Goal: Task Accomplishment & Management: Manage account settings

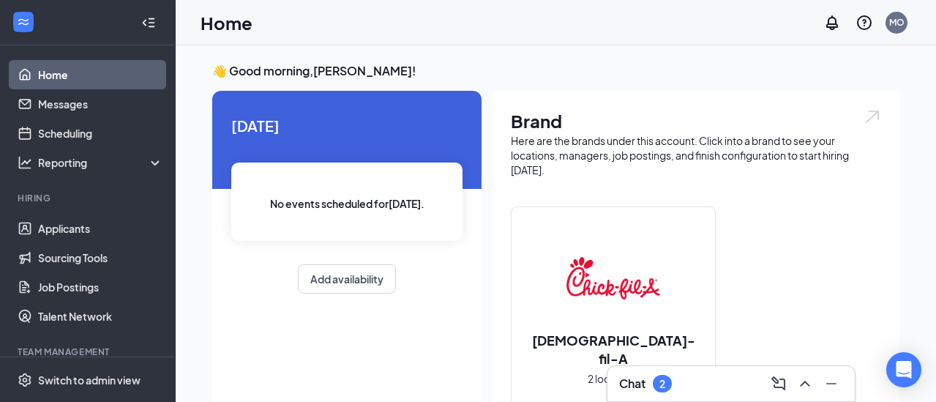
click at [663, 378] on div "2" at bounding box center [663, 384] width 6 height 12
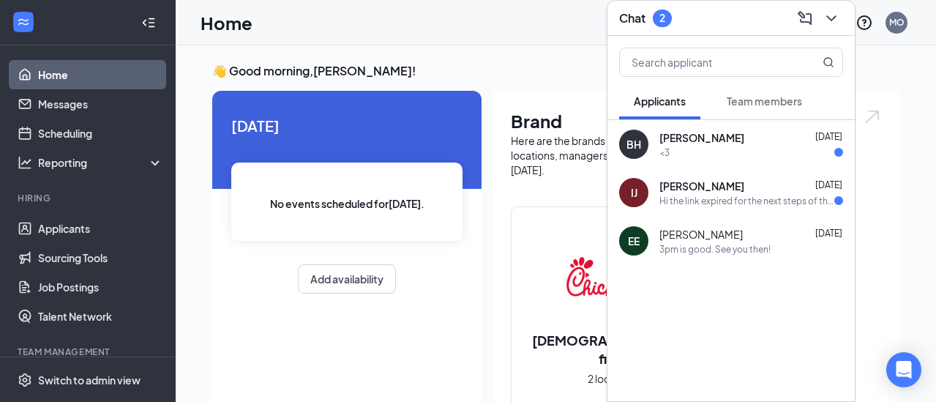
click at [745, 146] on div "<3" at bounding box center [752, 152] width 184 height 12
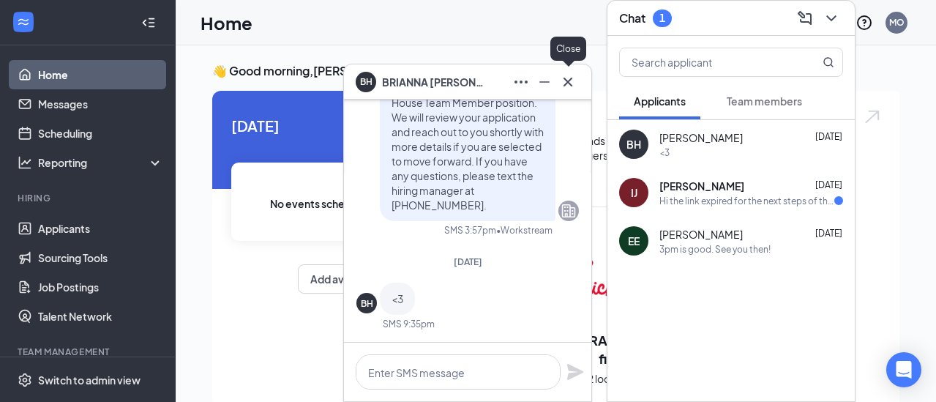
click at [567, 83] on icon "Cross" at bounding box center [568, 82] width 18 height 18
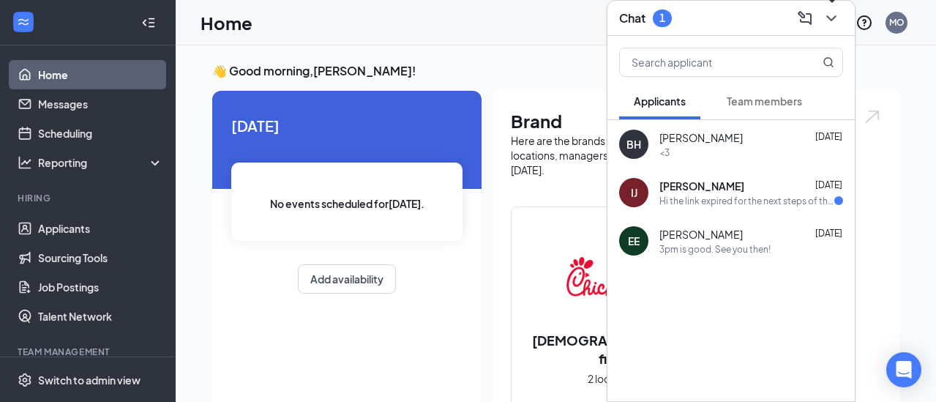
click at [831, 18] on icon "ChevronDown" at bounding box center [832, 18] width 10 height 6
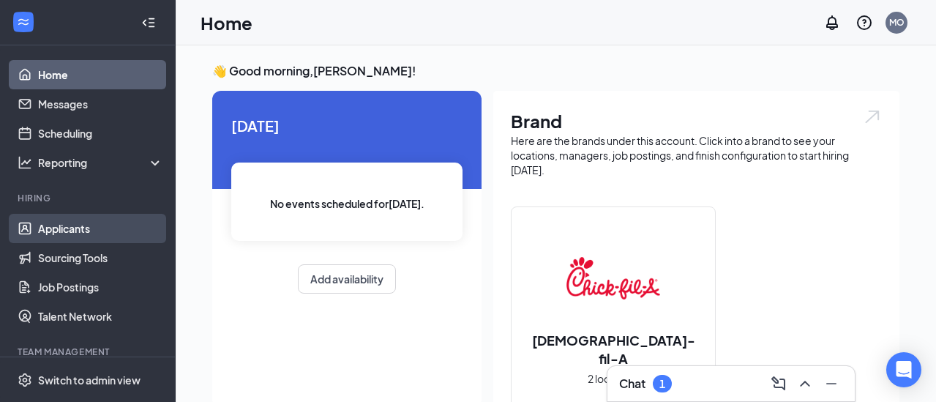
click at [92, 228] on link "Applicants" at bounding box center [100, 228] width 125 height 29
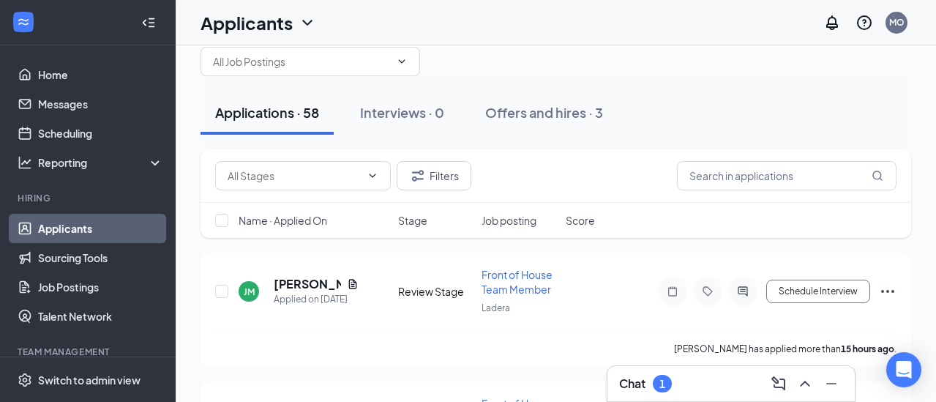
scroll to position [34, 0]
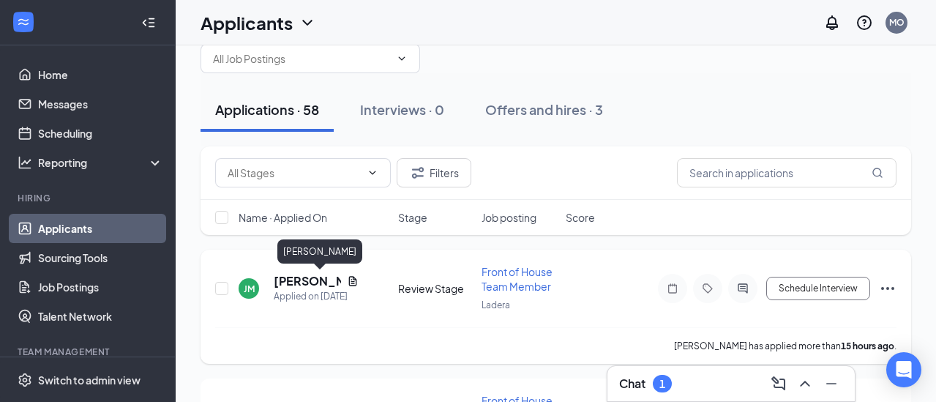
click at [318, 283] on h5 "[PERSON_NAME]" at bounding box center [307, 281] width 67 height 16
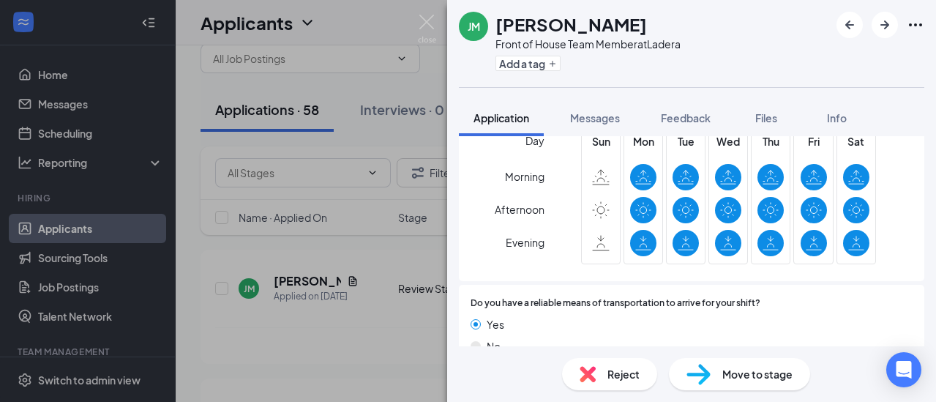
scroll to position [1139, 0]
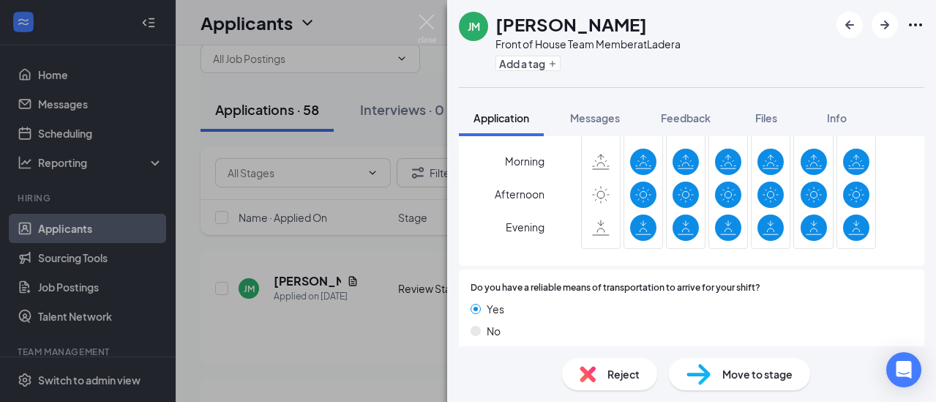
click at [637, 323] on div "No" at bounding box center [692, 331] width 442 height 16
click at [428, 19] on img at bounding box center [427, 29] width 18 height 29
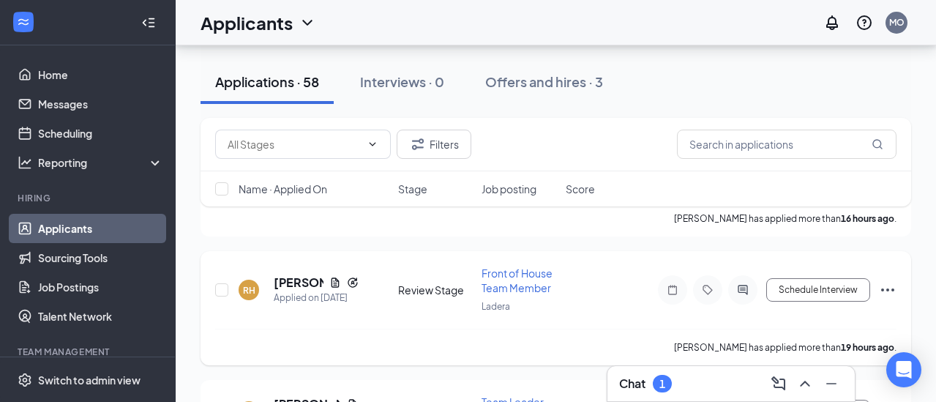
scroll to position [141, 0]
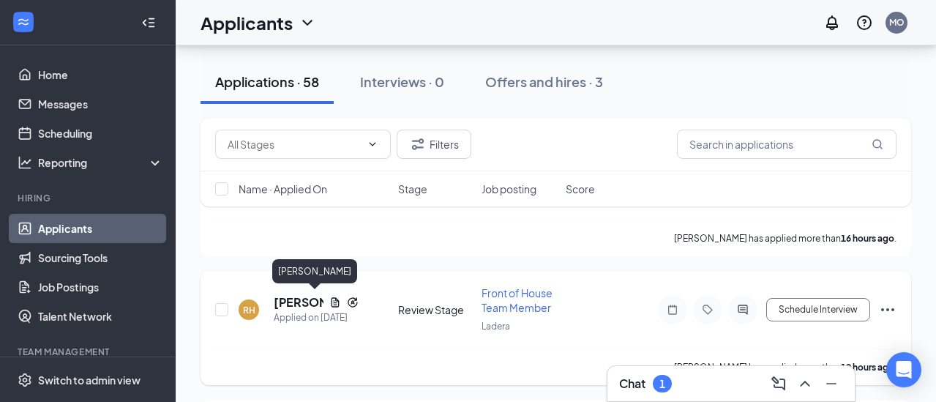
click at [296, 296] on h5 "[PERSON_NAME]" at bounding box center [299, 302] width 50 height 16
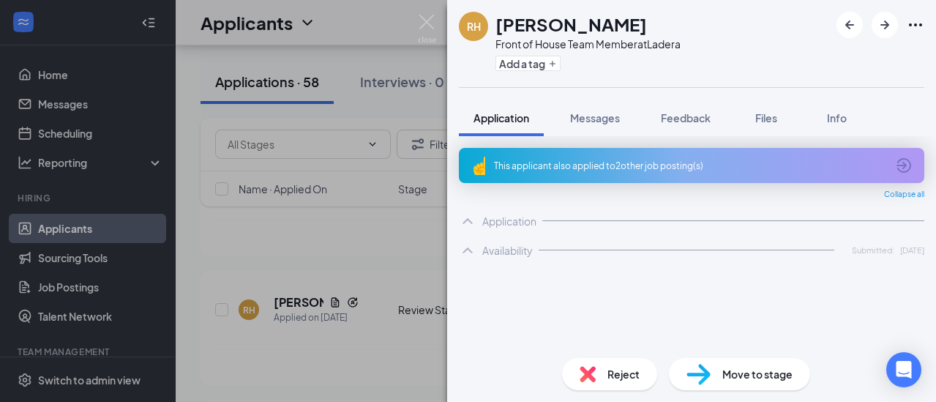
click at [356, 106] on div "RH [PERSON_NAME] Front of House Team Member at Ladera Add a tag Application Mes…" at bounding box center [468, 201] width 936 height 402
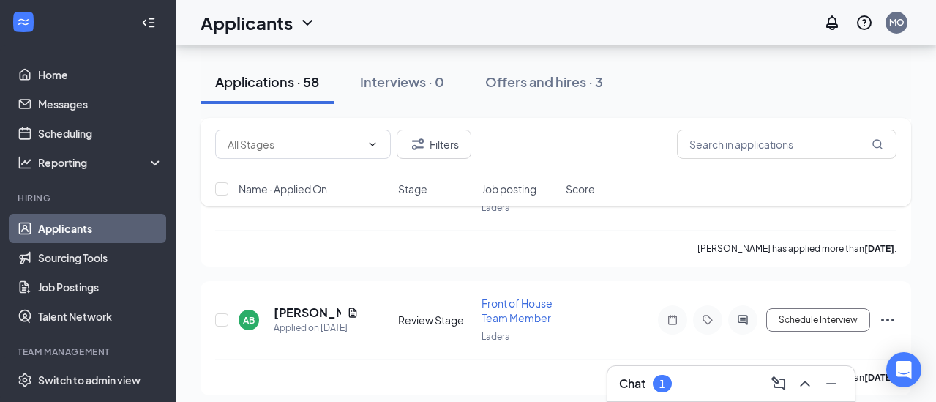
scroll to position [767, 0]
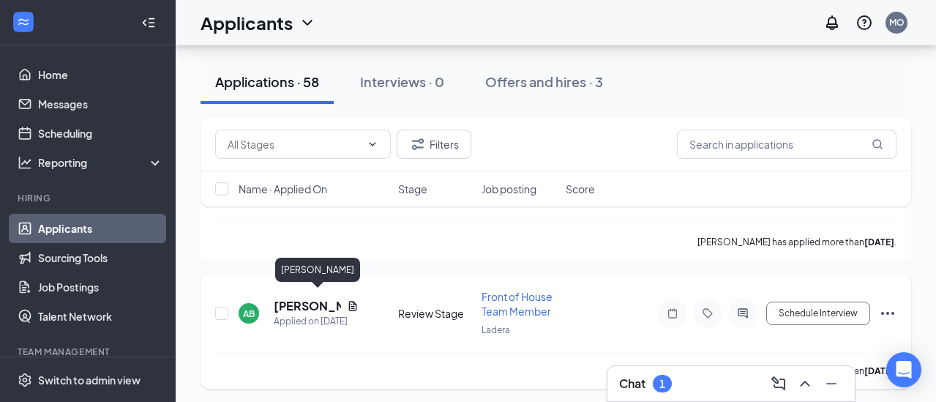
click at [300, 302] on h5 "[PERSON_NAME]" at bounding box center [307, 306] width 67 height 16
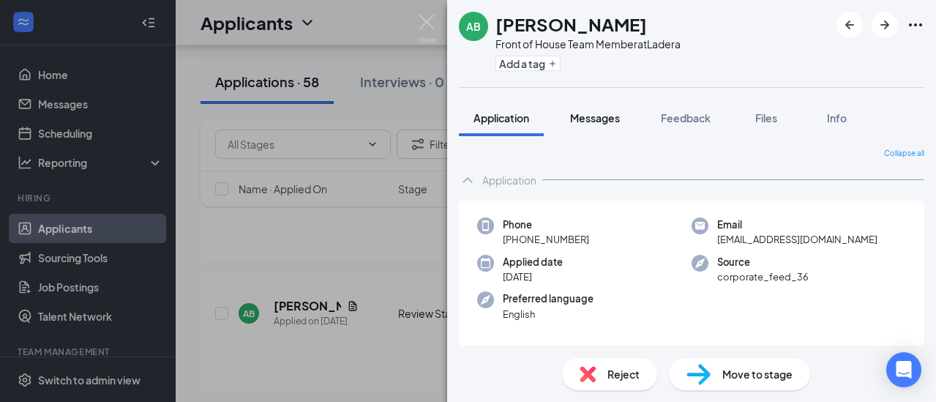
click at [589, 114] on span "Messages" at bounding box center [595, 117] width 50 height 13
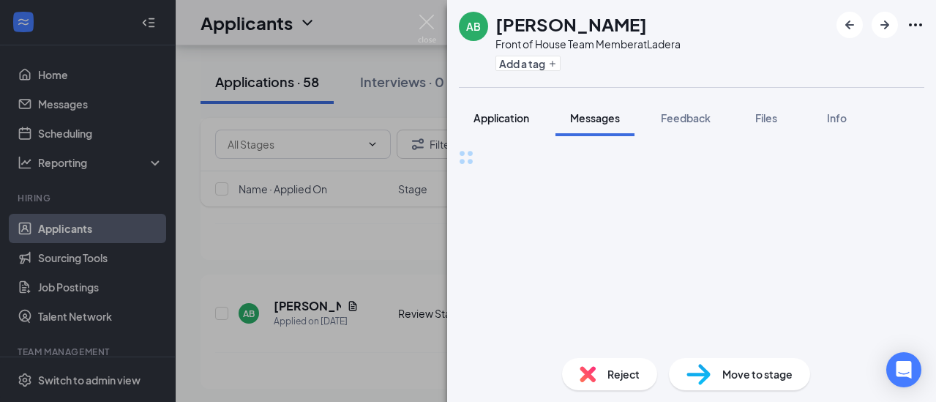
click at [520, 117] on span "Application" at bounding box center [502, 117] width 56 height 13
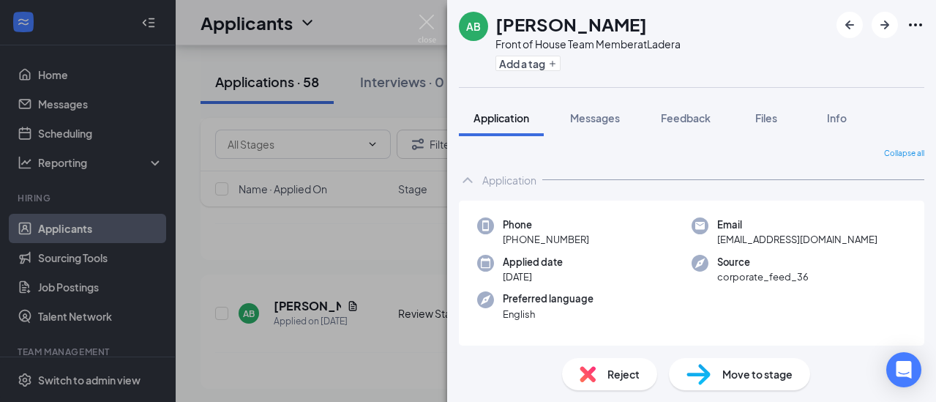
click at [745, 383] on div "Move to stage" at bounding box center [739, 374] width 141 height 32
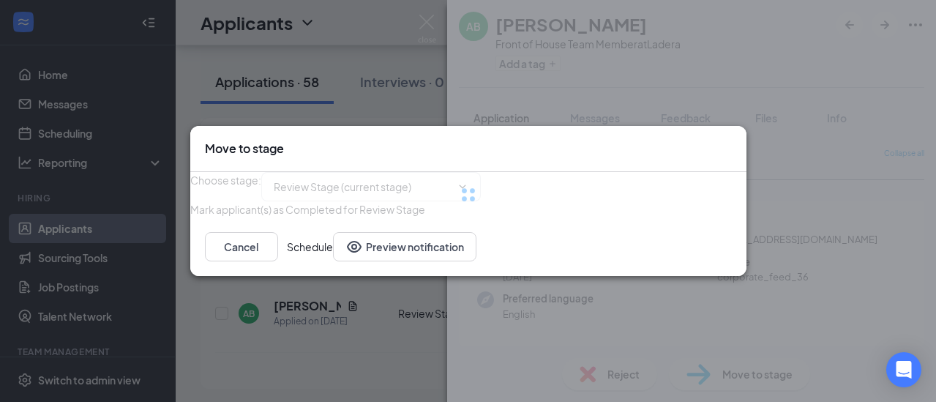
type input "Onsite Interview (next stage)"
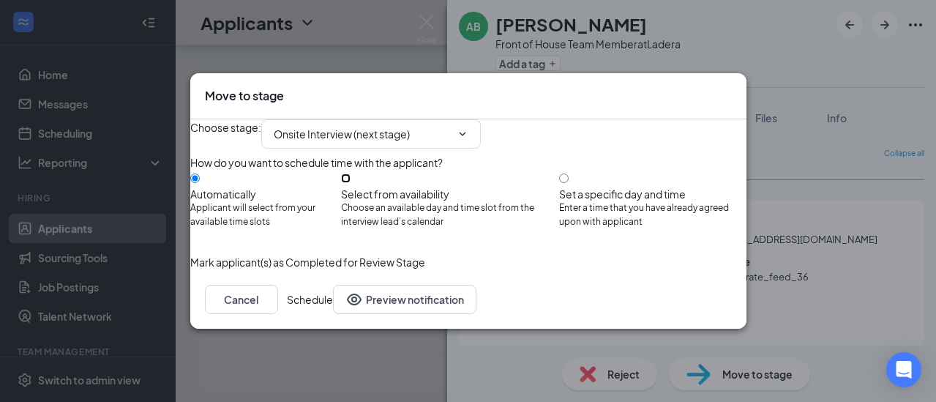
click at [351, 176] on input "Select from availability Choose an available day and time slot from the intervi…" at bounding box center [346, 179] width 10 height 10
radio input "true"
radio input "false"
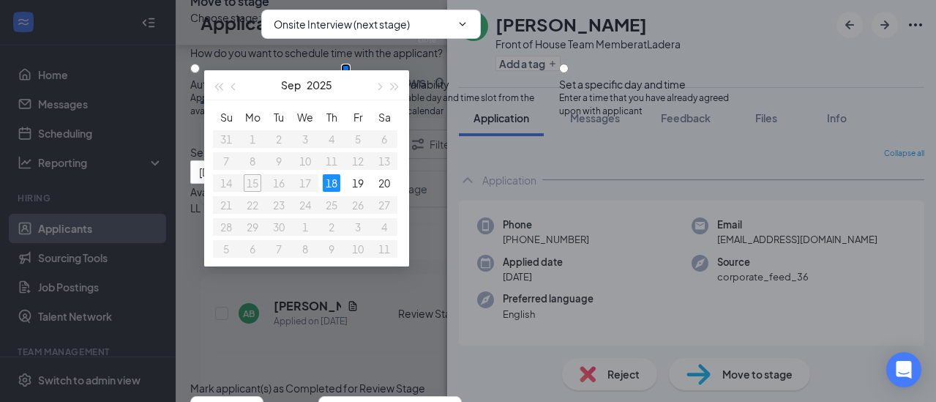
scroll to position [40, 0]
click at [335, 185] on div "18" at bounding box center [332, 183] width 18 height 18
type input "[DATE]"
click at [471, 248] on div "Available time slots on LL LL 2:30PM - 2:45PM 2:45PM - 3:00PM" at bounding box center [330, 216] width 280 height 64
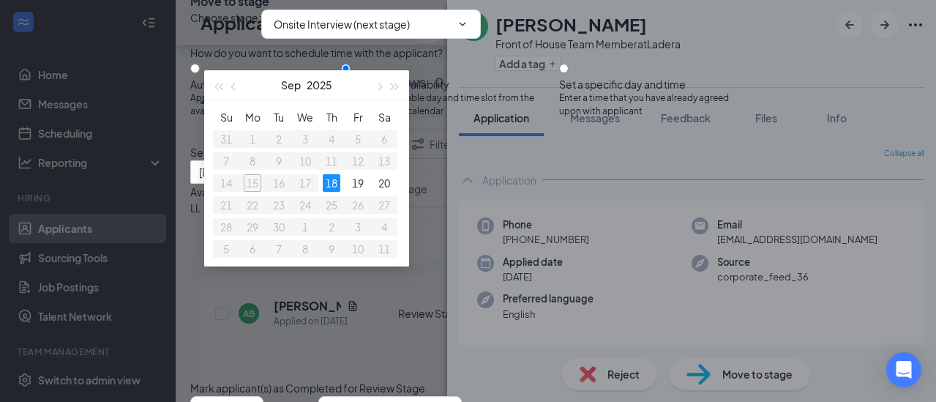
click at [471, 248] on div "Available time slots on LL LL 2:30PM - 2:45PM 2:45PM - 3:00PM" at bounding box center [330, 216] width 280 height 64
click at [471, 232] on div "2:30PM - 2:45PM" at bounding box center [330, 224] width 280 height 16
click at [471, 244] on div "2:45PM - 3:00PM" at bounding box center [330, 252] width 280 height 16
click at [471, 232] on div "2:30PM - 2:45PM" at bounding box center [330, 224] width 280 height 16
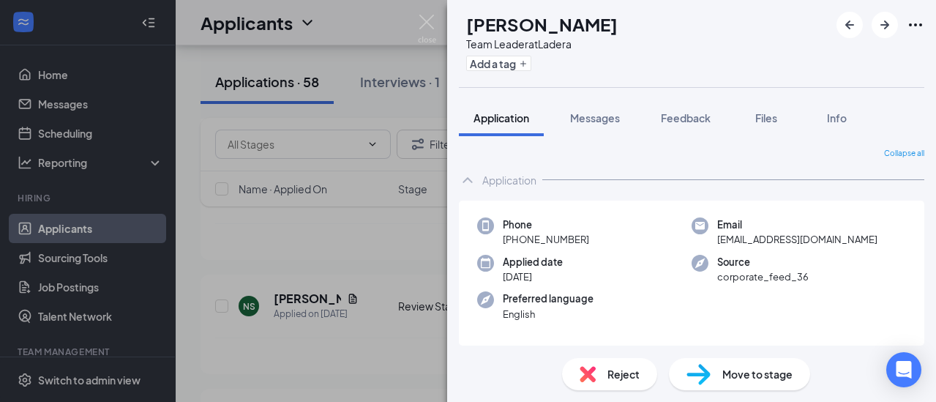
click at [384, 41] on div "NS [PERSON_NAME] Team Leader at Ladera Add a tag Application Messages Feedback …" at bounding box center [468, 201] width 936 height 402
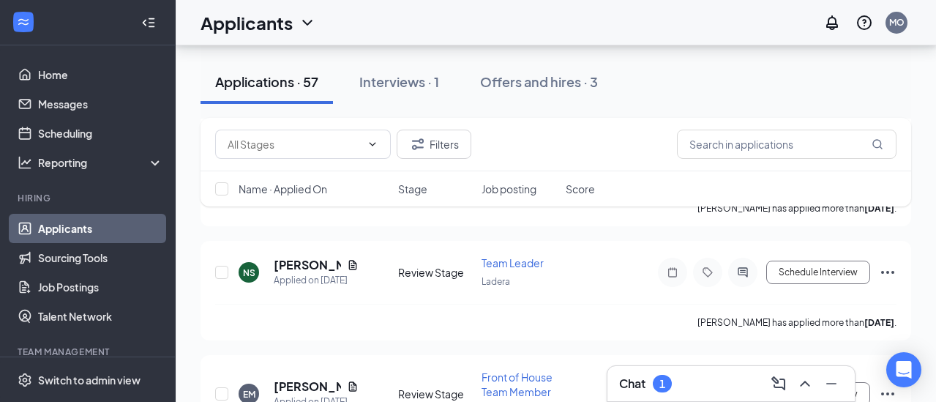
scroll to position [789, 0]
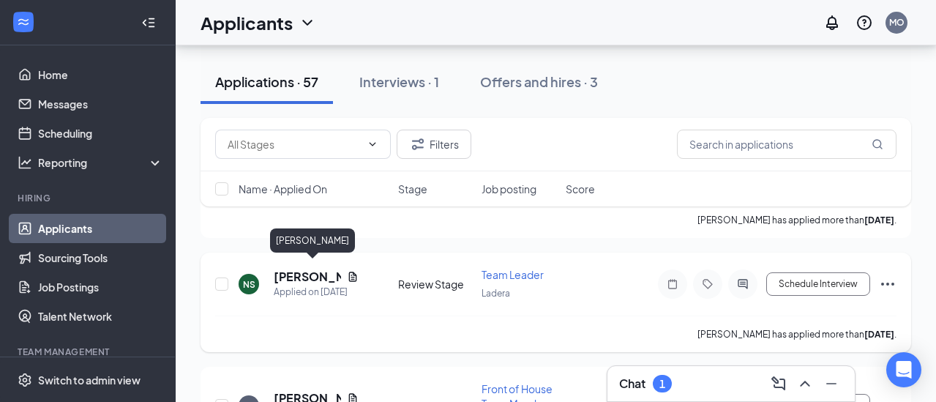
click at [286, 274] on h5 "[PERSON_NAME]" at bounding box center [307, 277] width 67 height 16
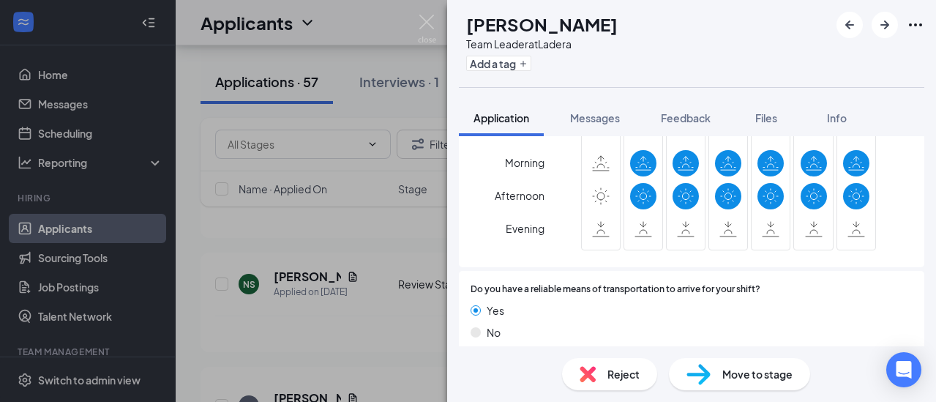
scroll to position [1082, 0]
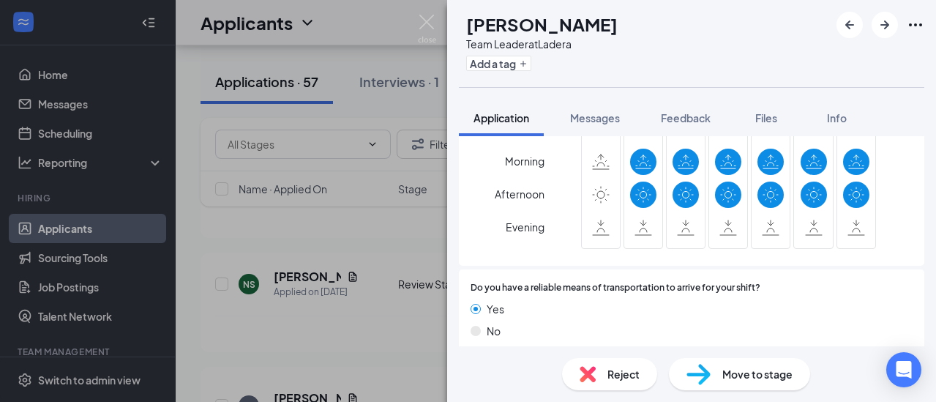
click at [716, 374] on div "Move to stage" at bounding box center [739, 374] width 141 height 32
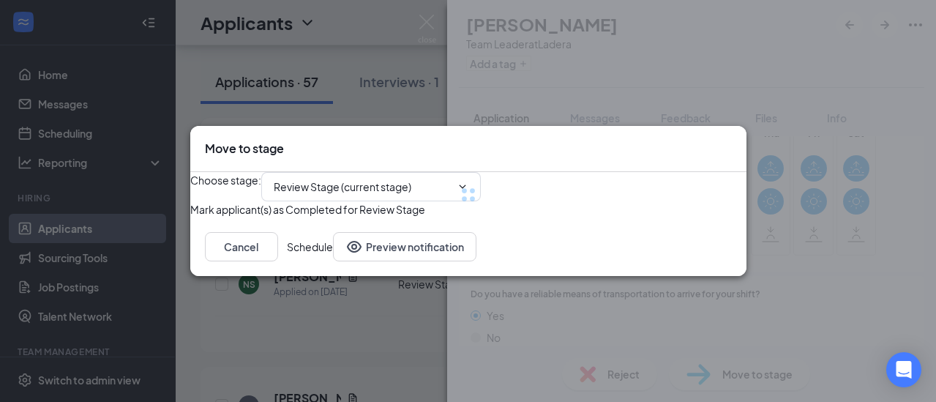
type input "Onsite Interview (next stage)"
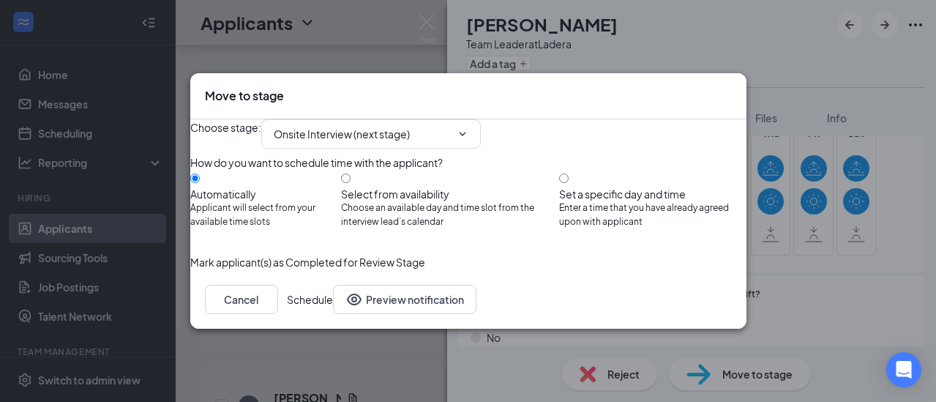
click at [333, 314] on button "Schedule" at bounding box center [310, 299] width 46 height 29
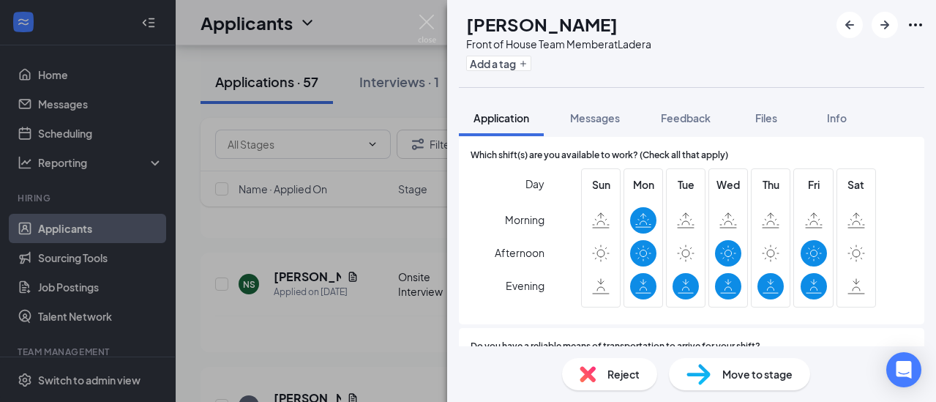
scroll to position [1082, 0]
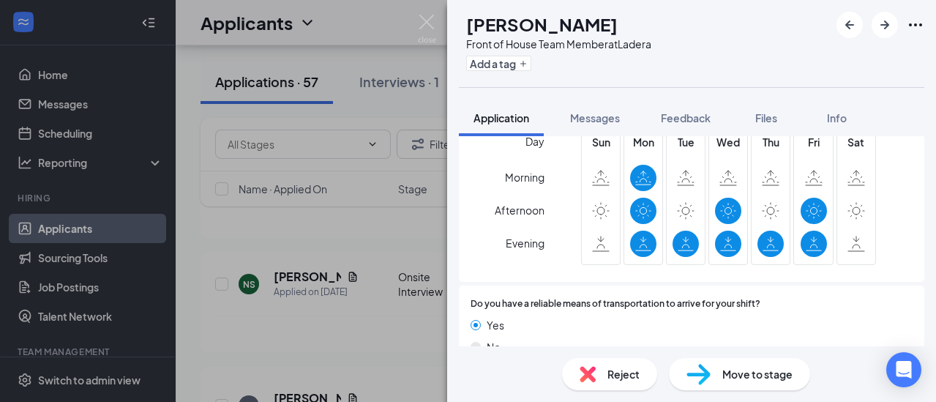
click at [425, 239] on div "EM [PERSON_NAME] Front of House Team Member at Ladera Add a tag Application Mes…" at bounding box center [468, 201] width 936 height 402
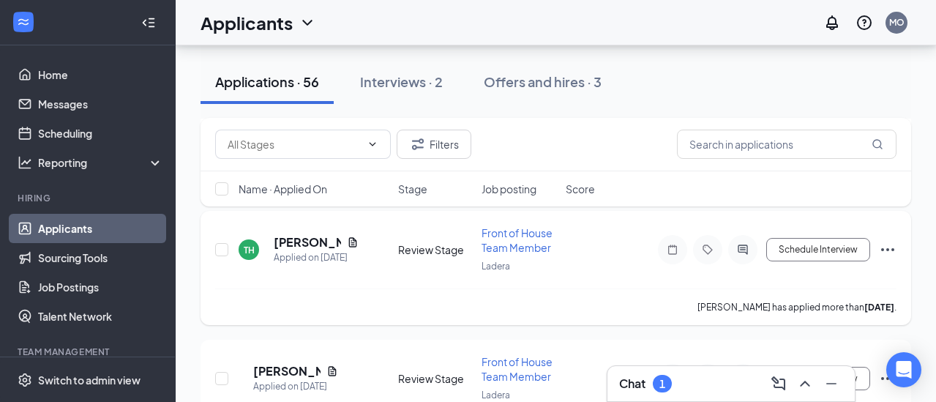
scroll to position [1473, 0]
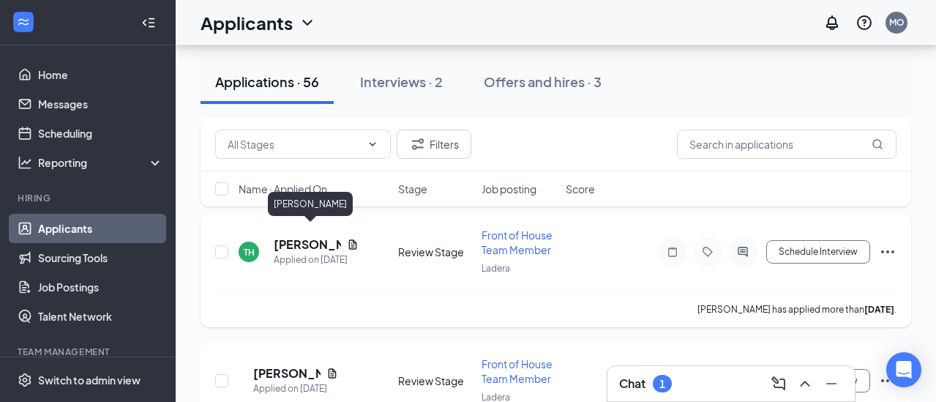
click at [296, 236] on h5 "[PERSON_NAME]" at bounding box center [307, 244] width 67 height 16
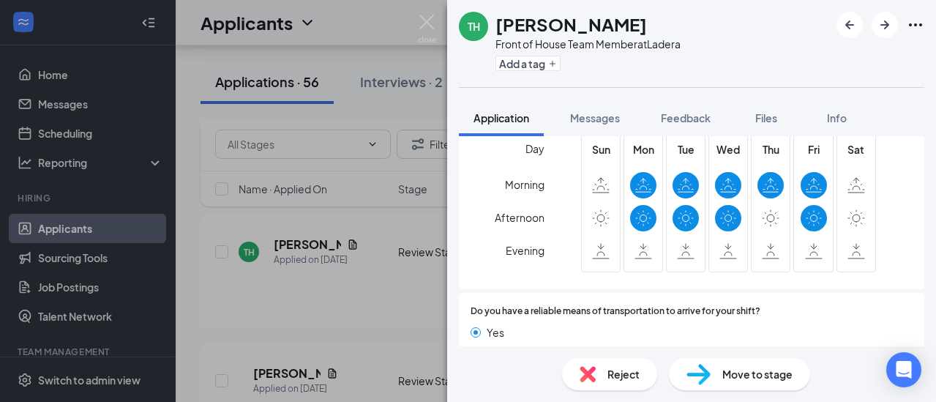
scroll to position [1155, 0]
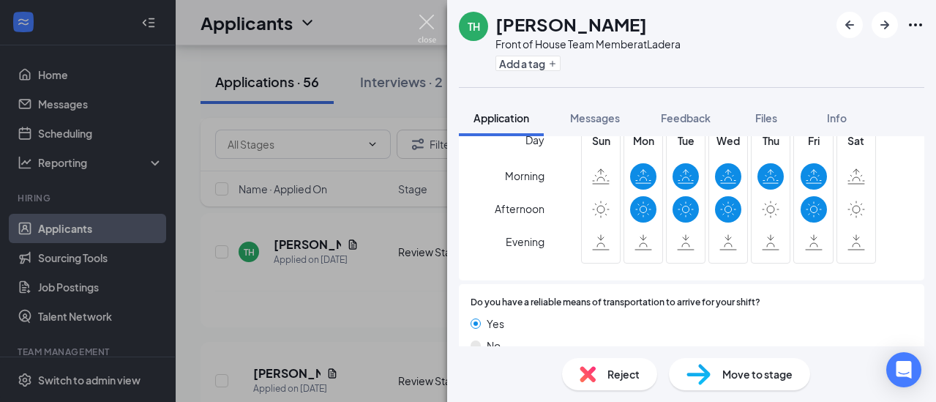
click at [427, 22] on img at bounding box center [427, 29] width 18 height 29
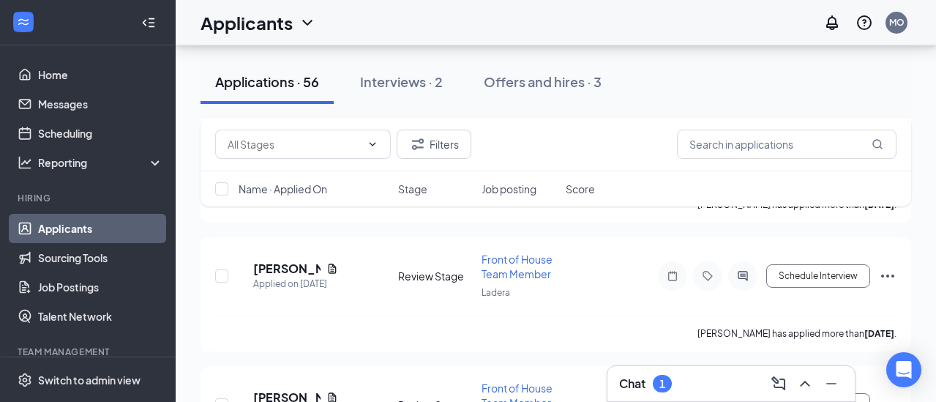
scroll to position [3748, 0]
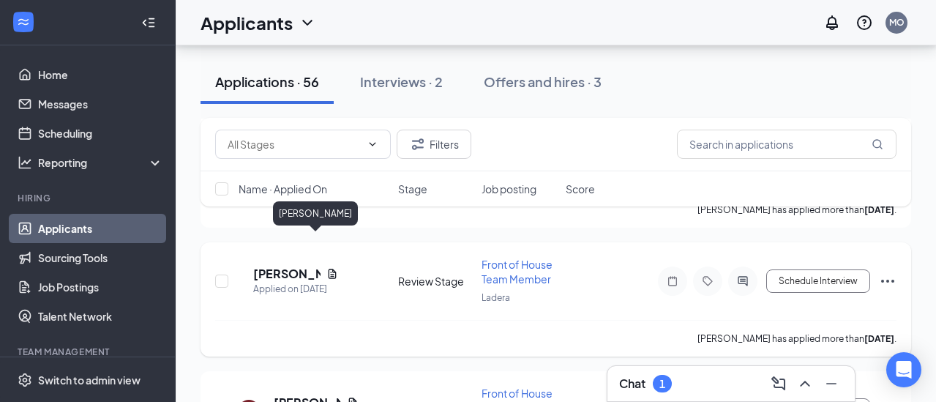
click at [299, 266] on h5 "[PERSON_NAME]" at bounding box center [286, 274] width 67 height 16
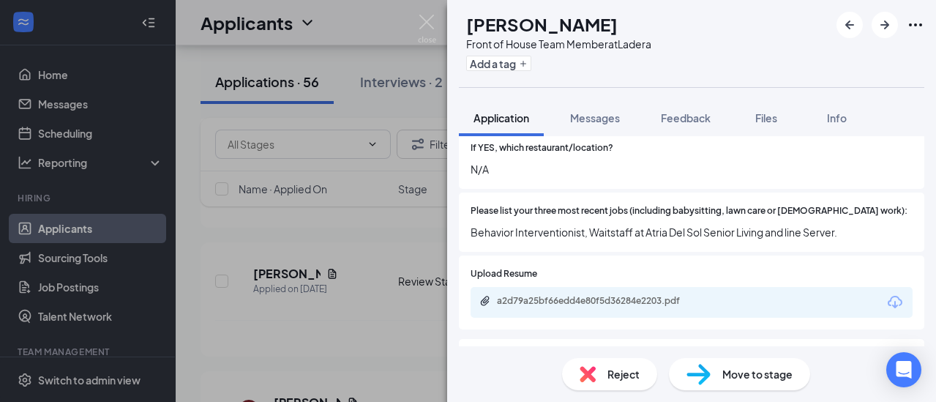
scroll to position [529, 0]
